Goal: Check status: Check status

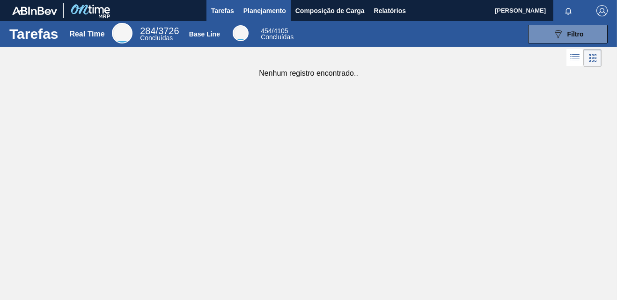
click at [247, 8] on span "Planejamento" at bounding box center [264, 10] width 43 height 11
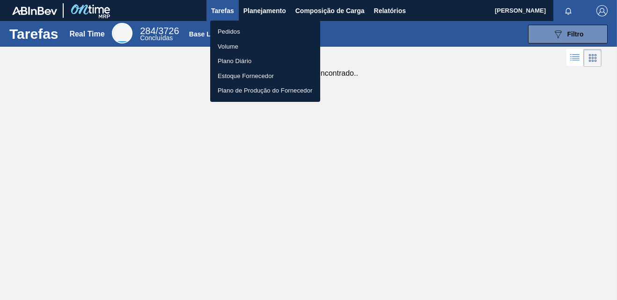
click at [228, 28] on li "Pedidos" at bounding box center [265, 31] width 110 height 15
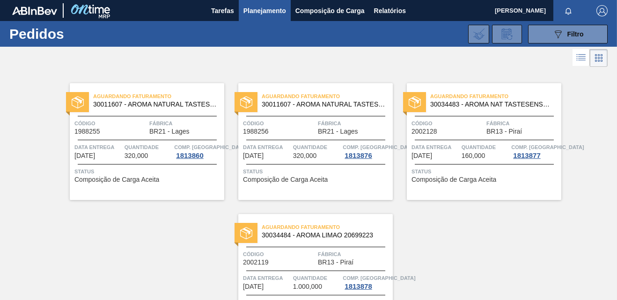
click at [130, 120] on span "Código" at bounding box center [110, 123] width 73 height 9
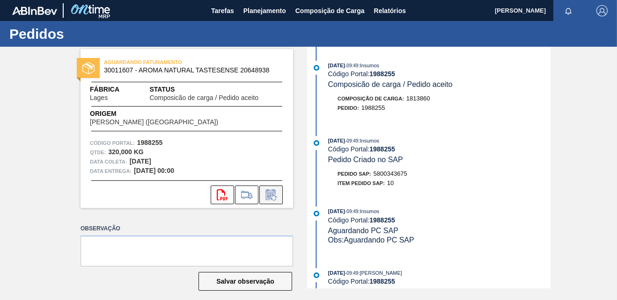
click at [268, 193] on icon at bounding box center [271, 195] width 15 height 11
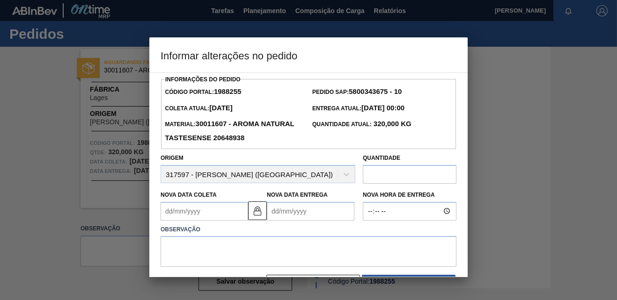
click at [513, 138] on div at bounding box center [308, 150] width 617 height 300
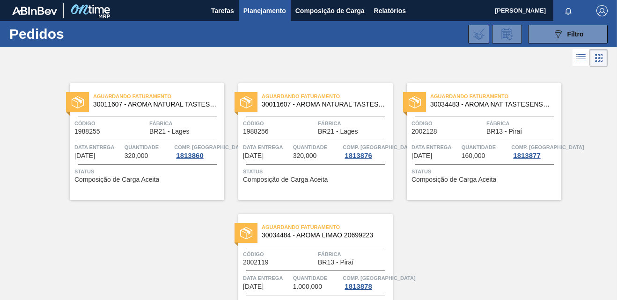
click at [302, 131] on div "Código 1988256" at bounding box center [279, 127] width 73 height 16
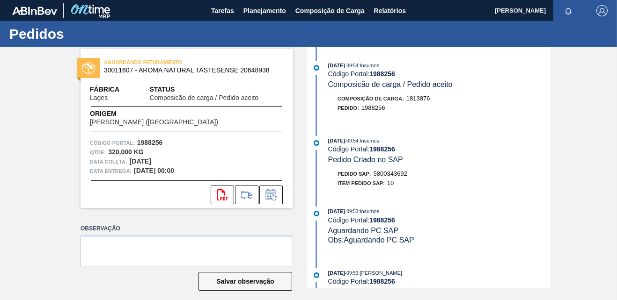
click at [233, 161] on div "Data coleta: [DATE]" at bounding box center [187, 161] width 194 height 9
click at [264, 190] on icon at bounding box center [271, 195] width 15 height 11
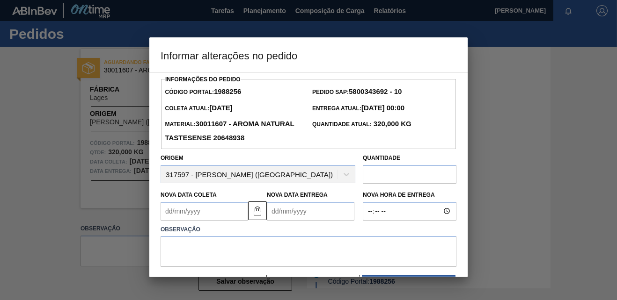
click at [497, 63] on div at bounding box center [308, 150] width 617 height 300
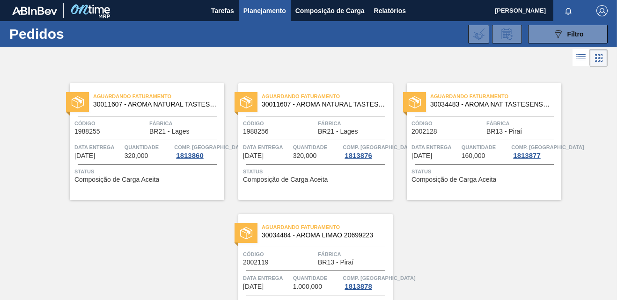
click at [455, 131] on div "Código 2002128" at bounding box center [447, 127] width 73 height 16
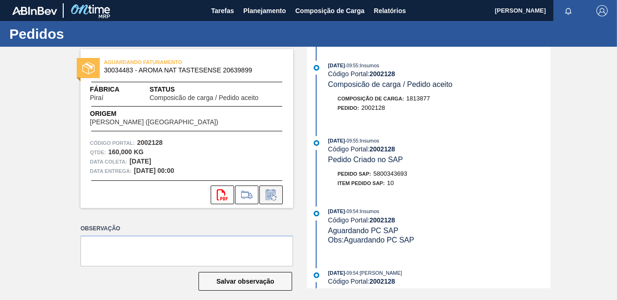
click at [265, 196] on icon at bounding box center [271, 195] width 15 height 11
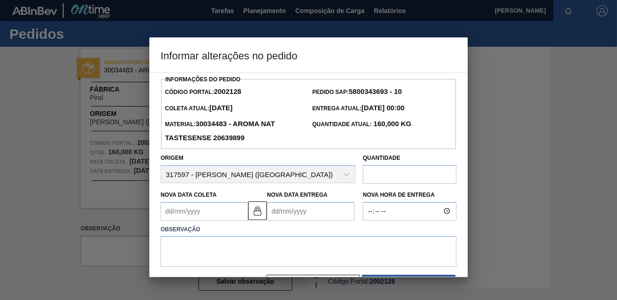
click at [495, 66] on div at bounding box center [308, 150] width 617 height 300
